Goal: Information Seeking & Learning: Learn about a topic

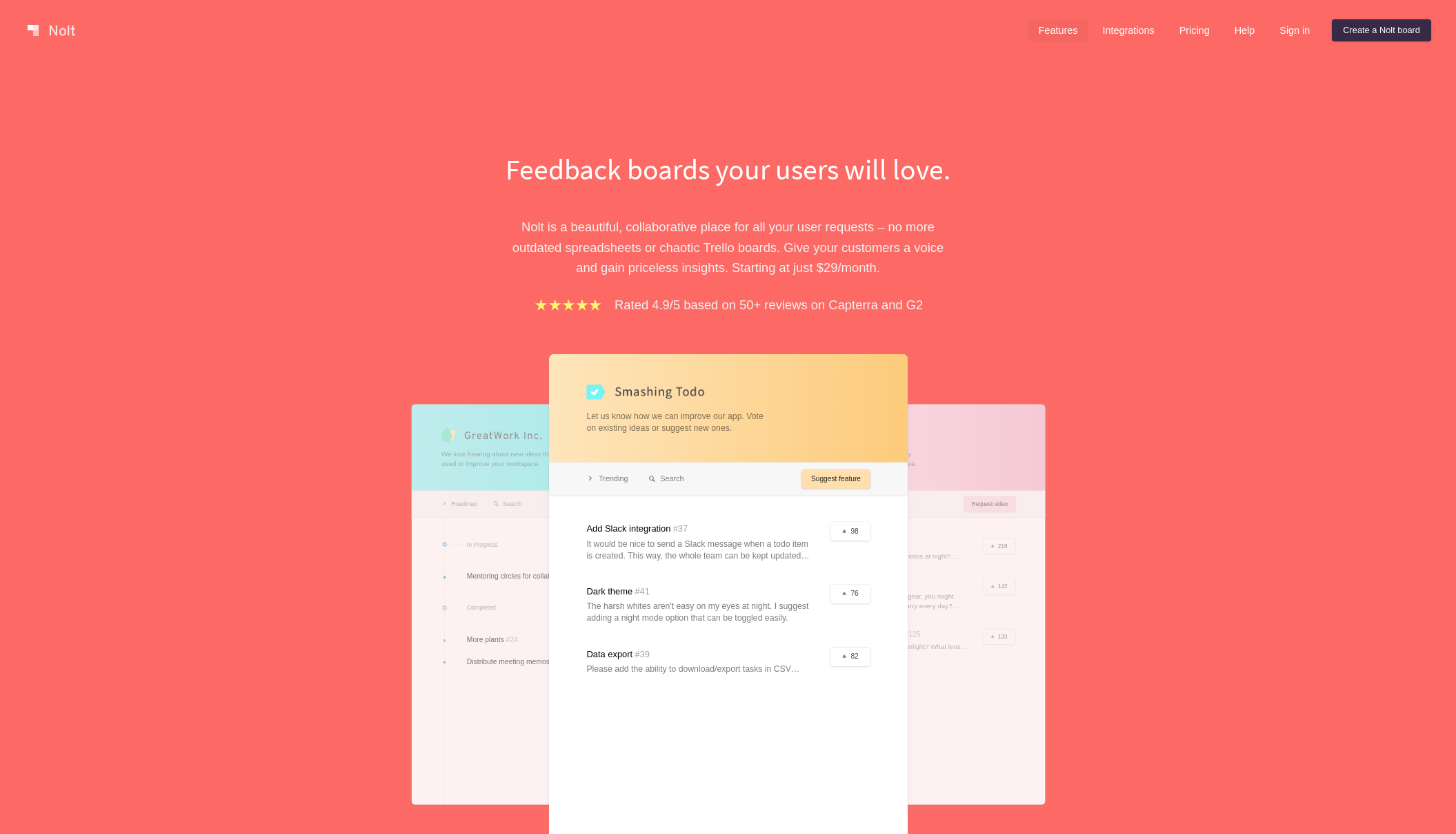
click at [1059, 31] on link "Features" at bounding box center [1058, 30] width 62 height 22
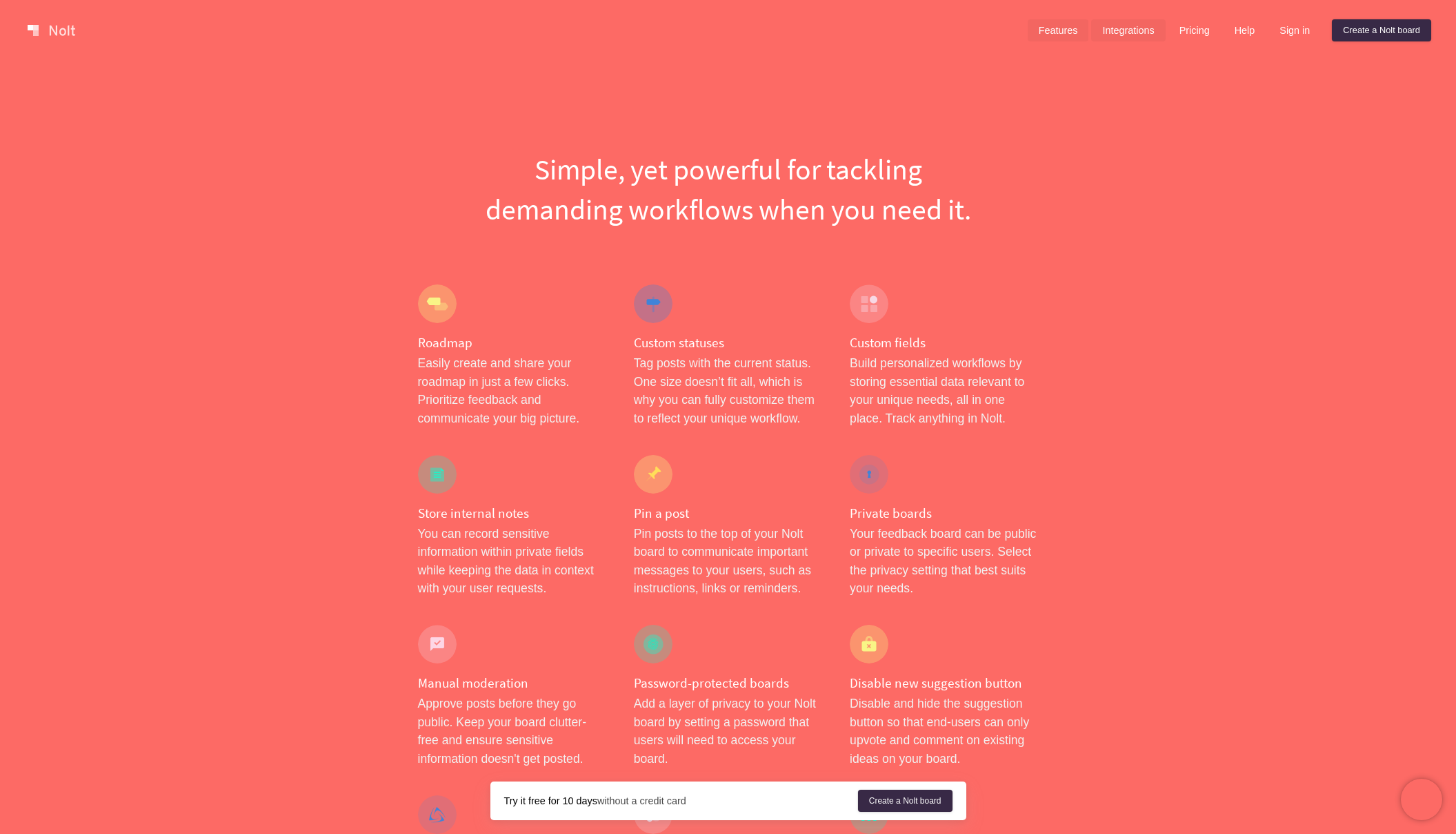
click at [1109, 30] on link "Integrations" at bounding box center [1128, 30] width 73 height 22
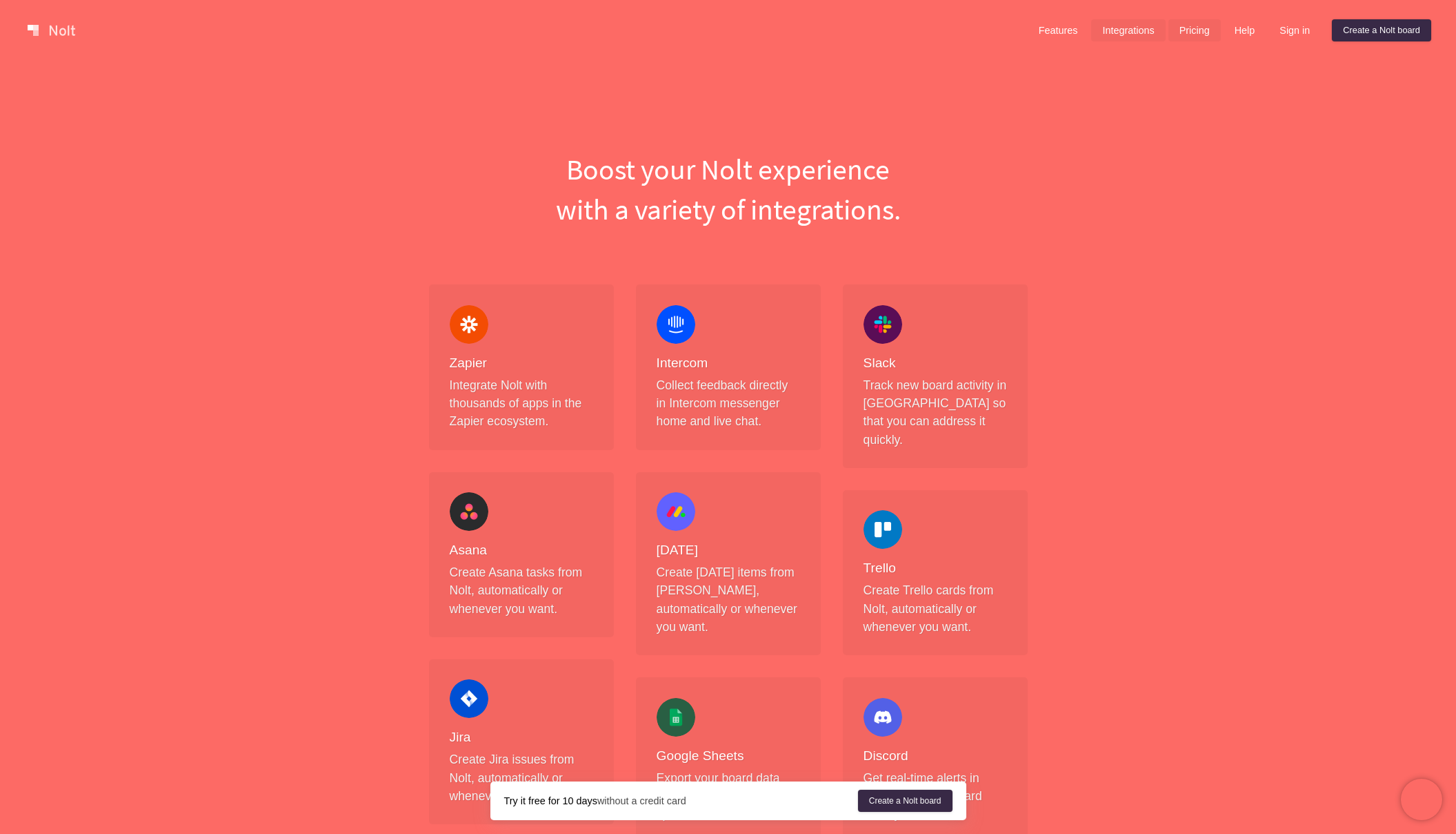
click at [1182, 37] on link "Pricing" at bounding box center [1195, 30] width 53 height 22
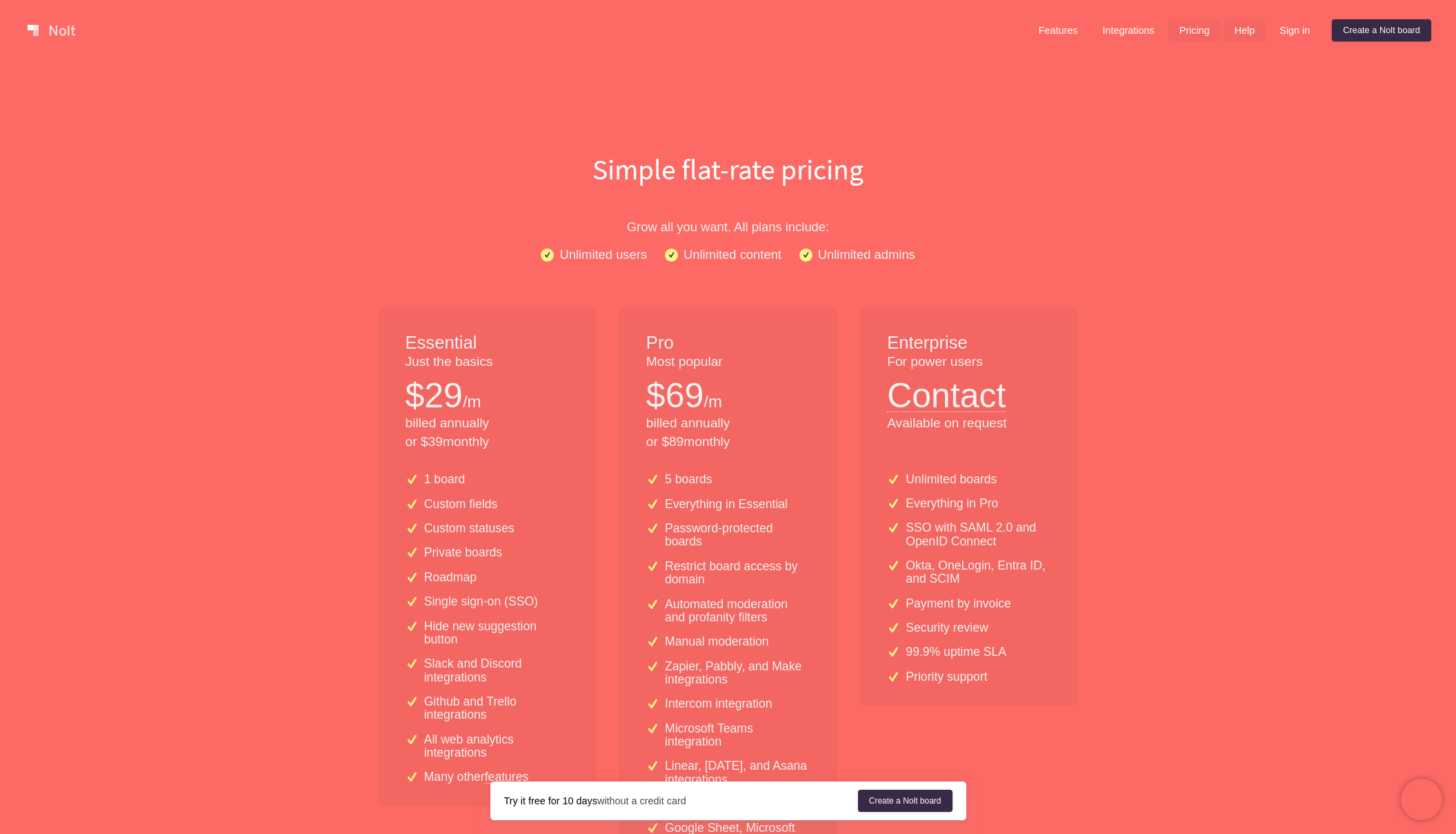
click at [1243, 31] on link "Help" at bounding box center [1245, 30] width 43 height 22
